Goal: Transaction & Acquisition: Purchase product/service

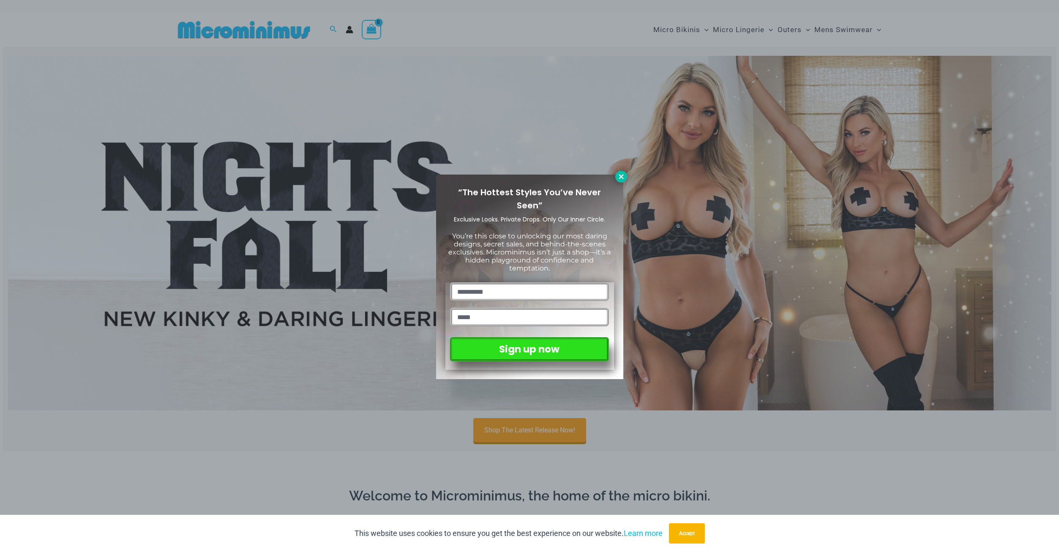
click at [622, 179] on icon at bounding box center [622, 177] width 8 height 8
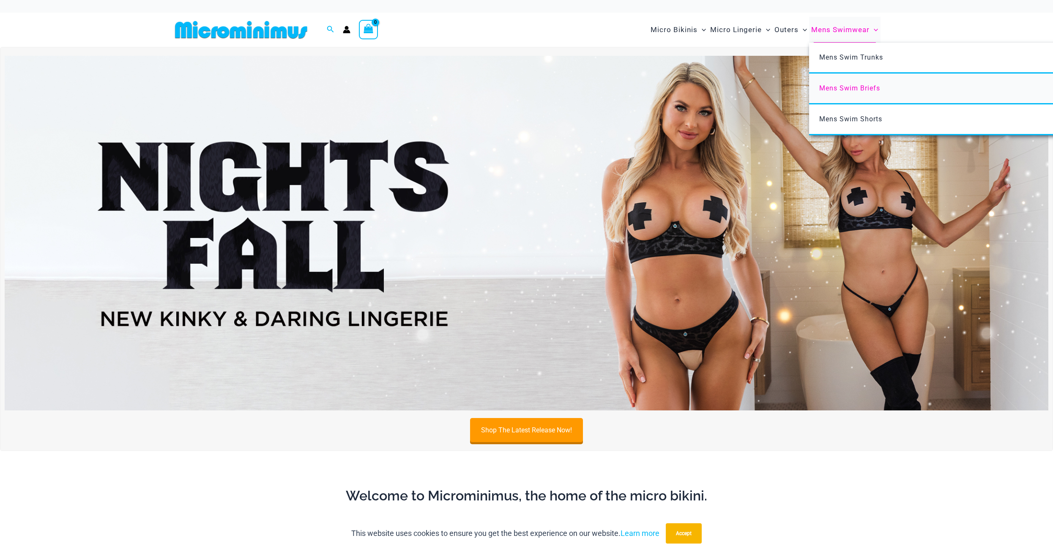
click at [855, 89] on span "Mens Swim Briefs" at bounding box center [849, 88] width 61 height 8
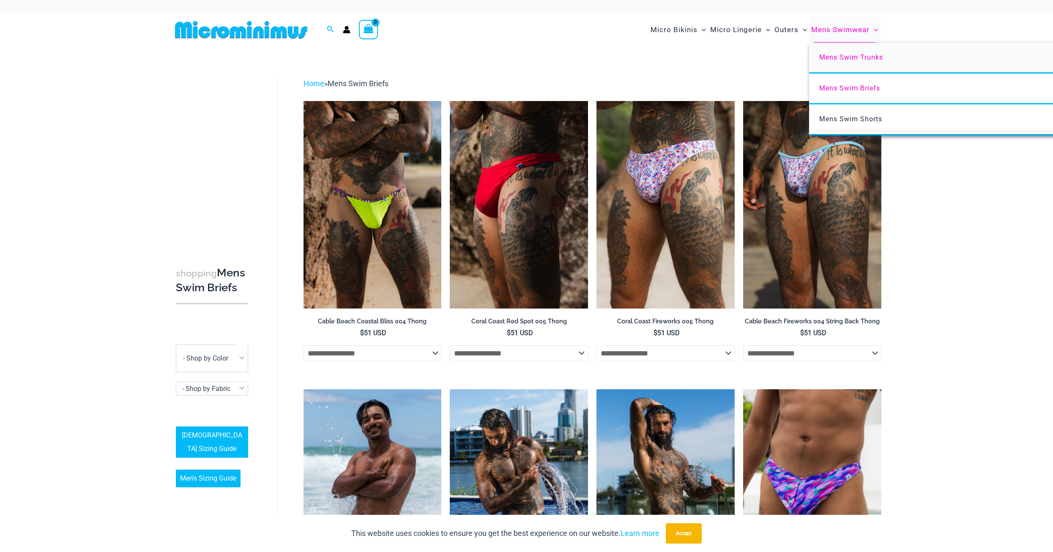
click at [849, 58] on span "Mens Swim Trunks" at bounding box center [851, 57] width 64 height 8
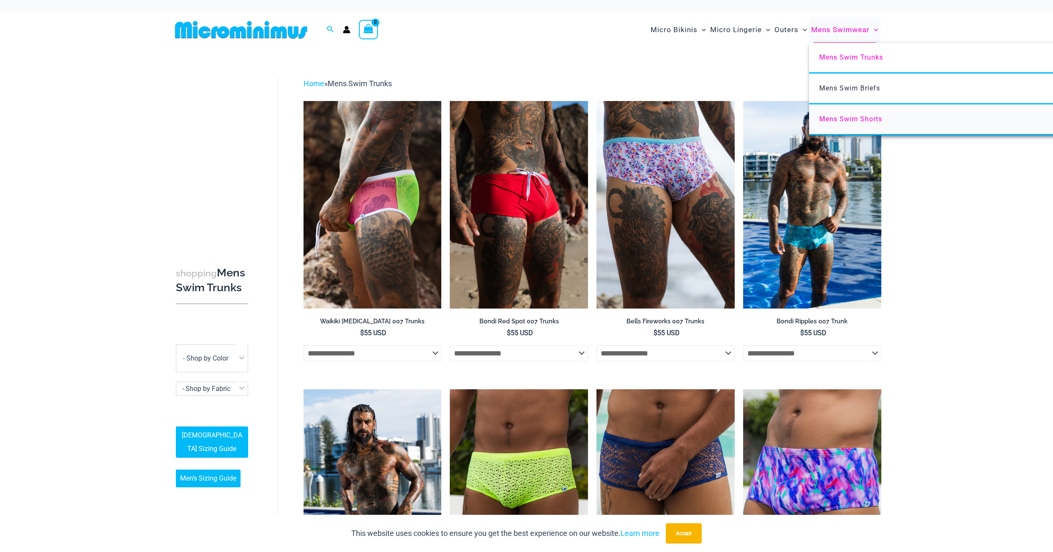
click at [854, 116] on span "Mens Swim Shorts" at bounding box center [850, 119] width 63 height 8
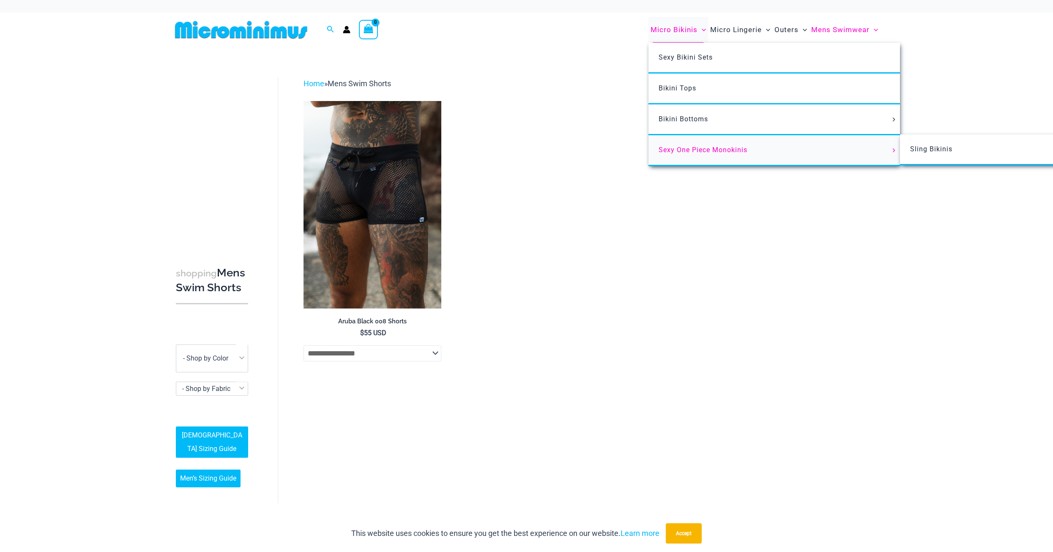
click at [680, 153] on link "Sexy One Piece Monokinis" at bounding box center [773, 150] width 251 height 31
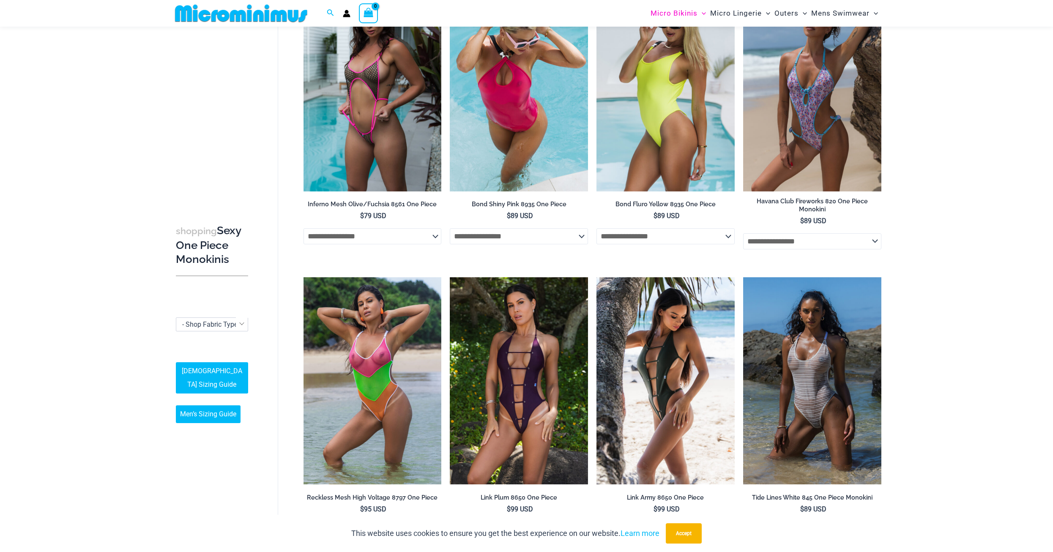
scroll to position [697, 0]
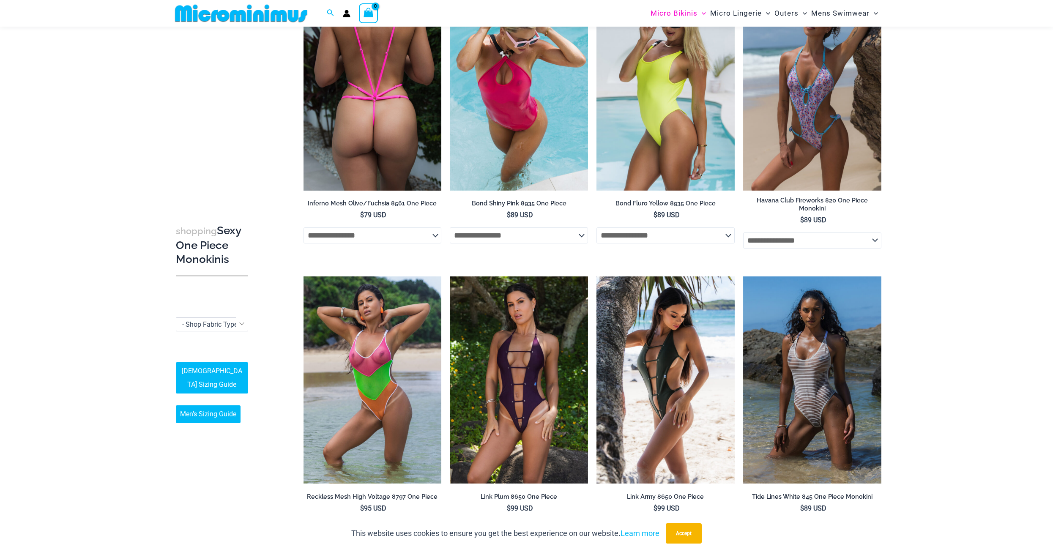
click at [350, 98] on img at bounding box center [372, 87] width 138 height 207
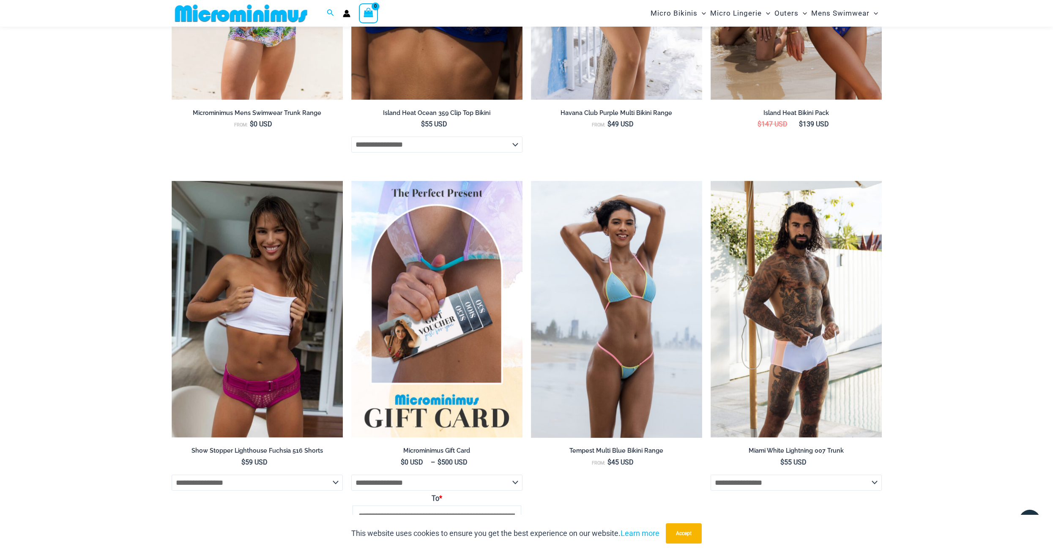
scroll to position [1823, 0]
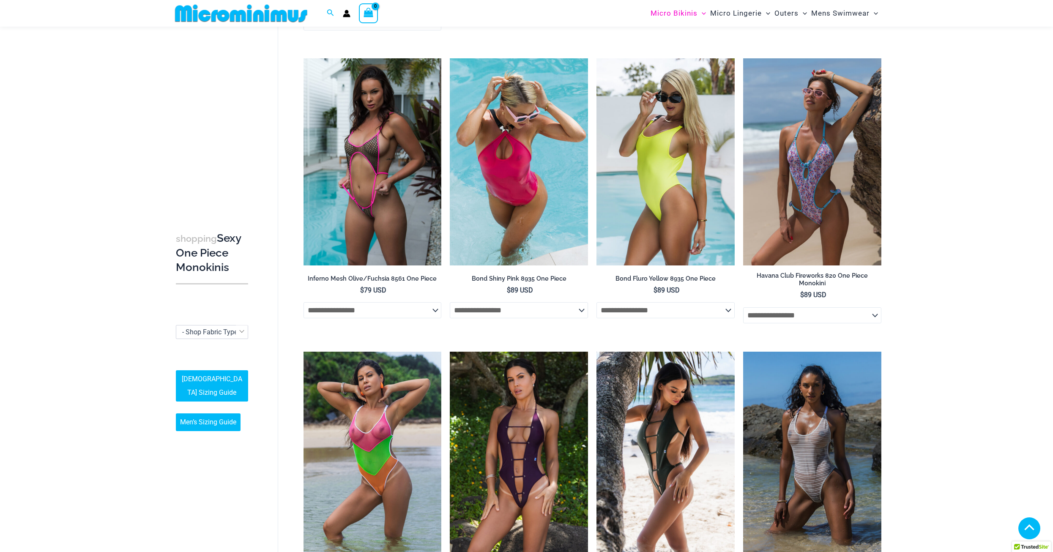
scroll to position [340, 0]
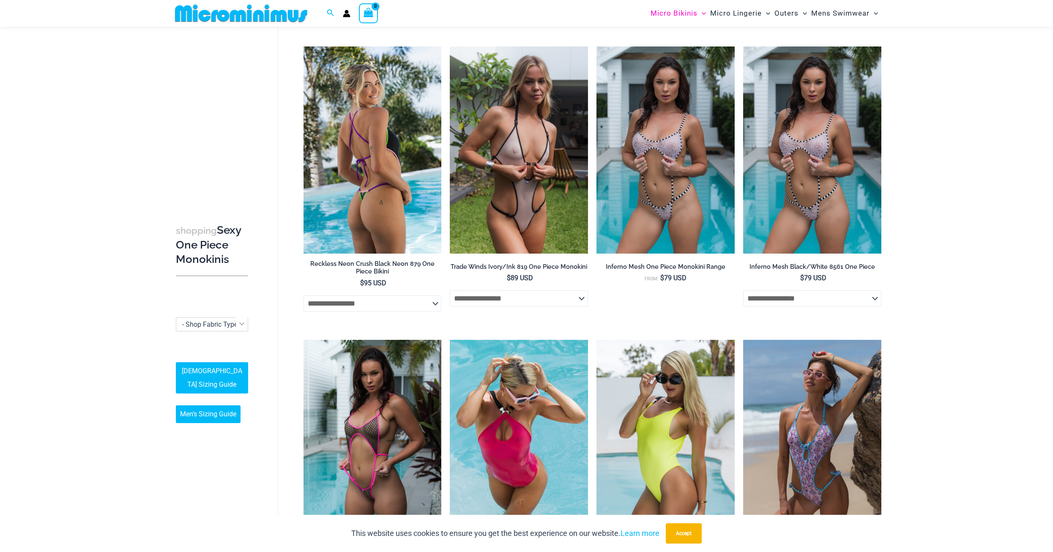
click at [383, 161] on img at bounding box center [372, 149] width 138 height 207
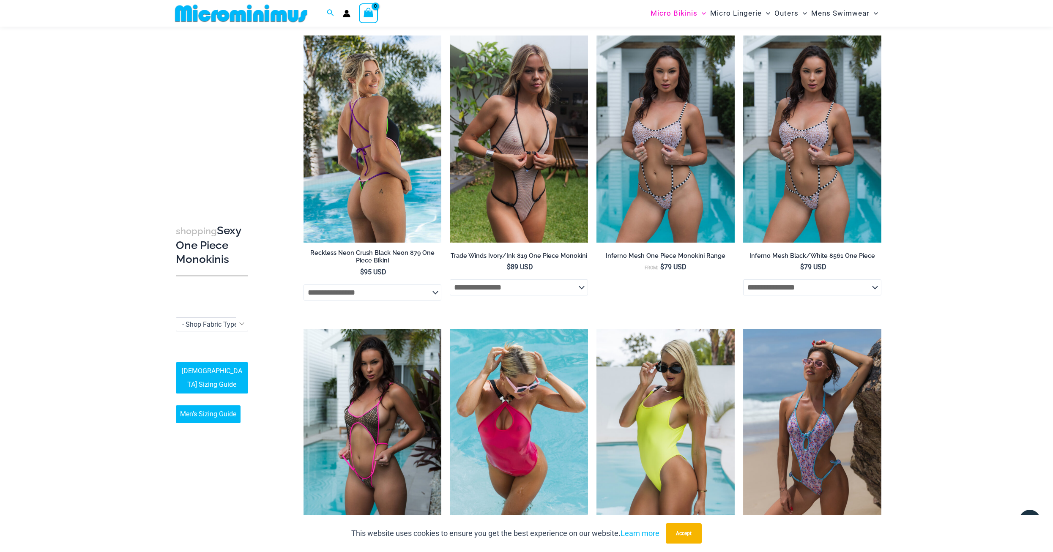
scroll to position [0, 0]
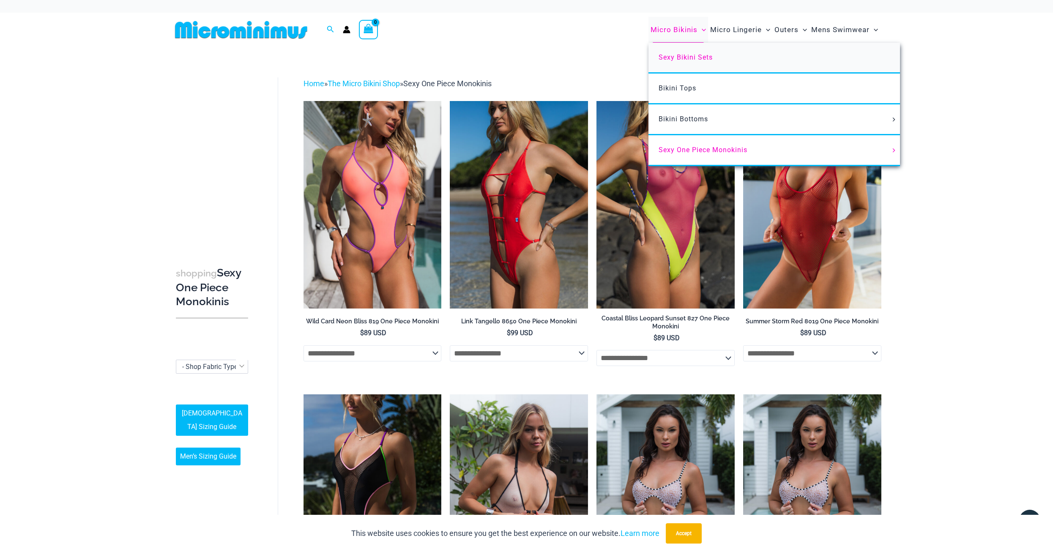
click at [684, 53] on span "Sexy Bikini Sets" at bounding box center [686, 57] width 54 height 8
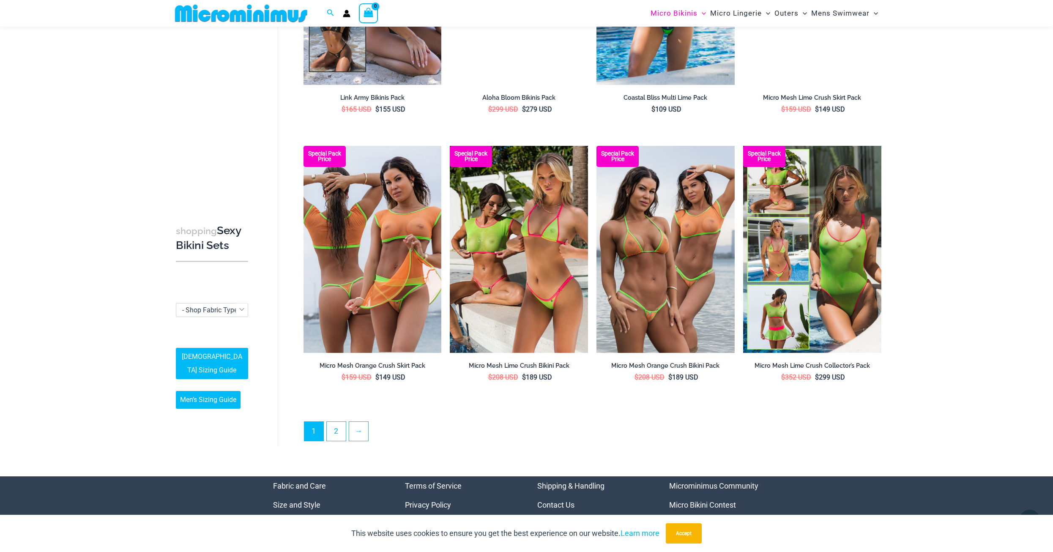
scroll to position [1938, 0]
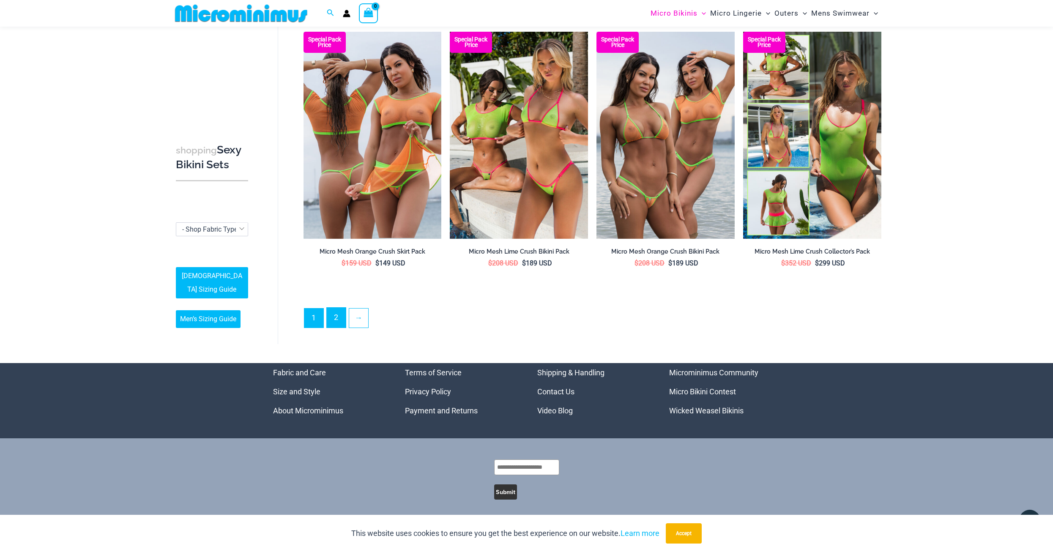
click at [336, 310] on link "2" at bounding box center [336, 318] width 19 height 20
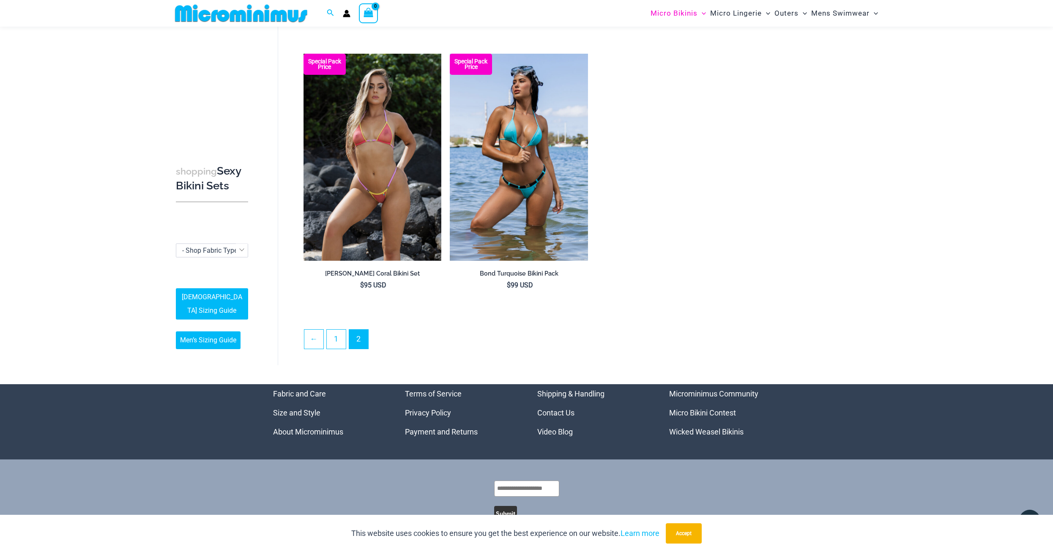
scroll to position [1670, 0]
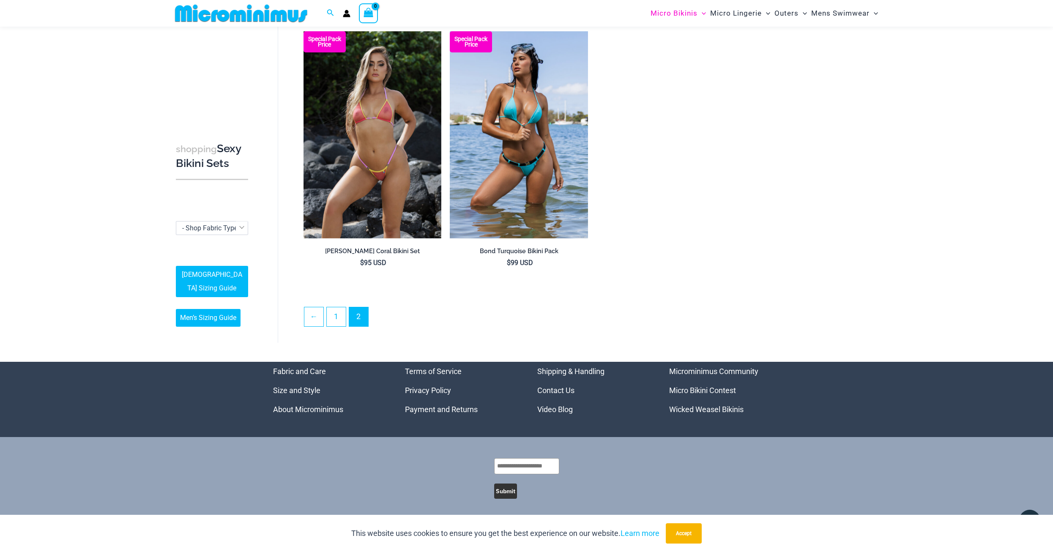
click at [692, 386] on link "Micro Bikini Contest" at bounding box center [702, 390] width 67 height 9
